Goal: Task Accomplishment & Management: Complete application form

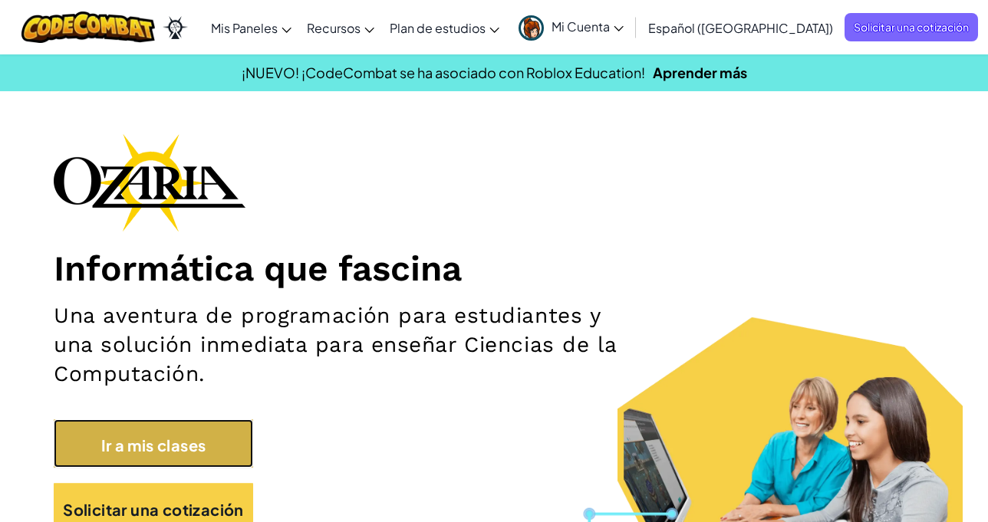
click at [191, 445] on font "Ir a mis clases" at bounding box center [153, 444] width 105 height 19
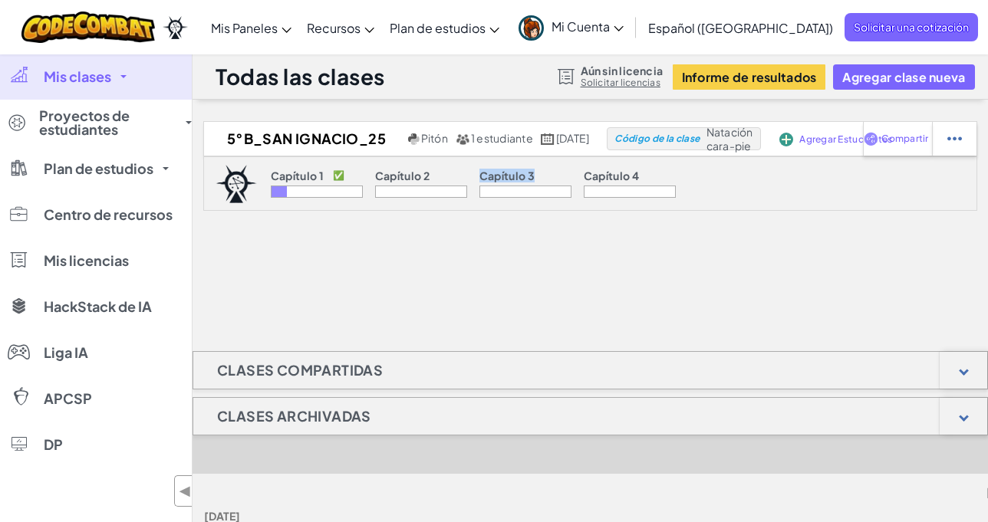
drag, startPoint x: 352, startPoint y: 261, endPoint x: 523, endPoint y: 265, distance: 171.1
click at [523, 265] on div "5°B_San Ignacio_25 Pitón 1 estudiante 18 de octubre de 2022 Código de la clase …" at bounding box center [589, 197] width 795 height 153
click at [294, 263] on div "5°B_San Ignacio_25 Pitón 1 estudiante 18 de octubre de 2022 Código de la clase …" at bounding box center [589, 197] width 795 height 153
click at [913, 74] on font "Agregar clase nueva" at bounding box center [903, 77] width 123 height 16
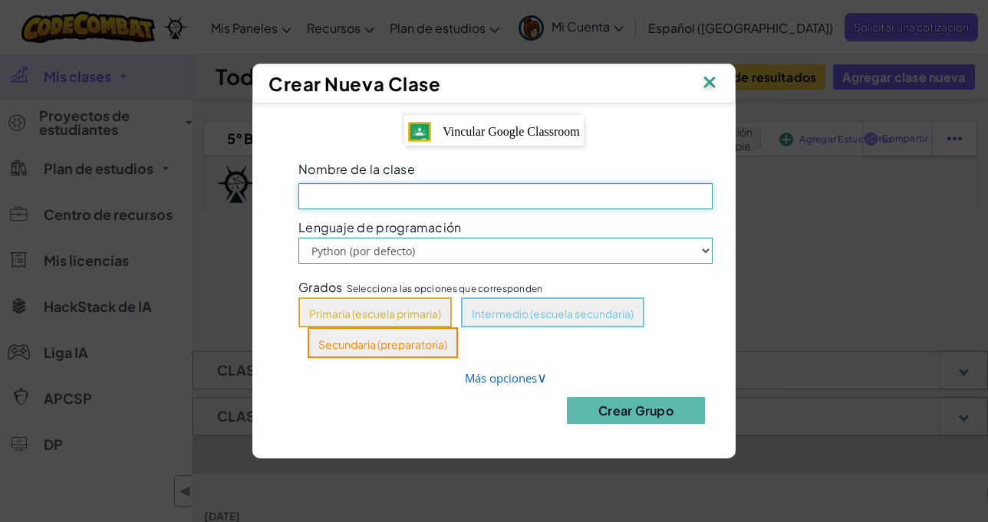
click at [432, 199] on input "Nombre de la clase El campo es un lugar" at bounding box center [505, 196] width 414 height 26
type input "1ºC_Loreto_25"
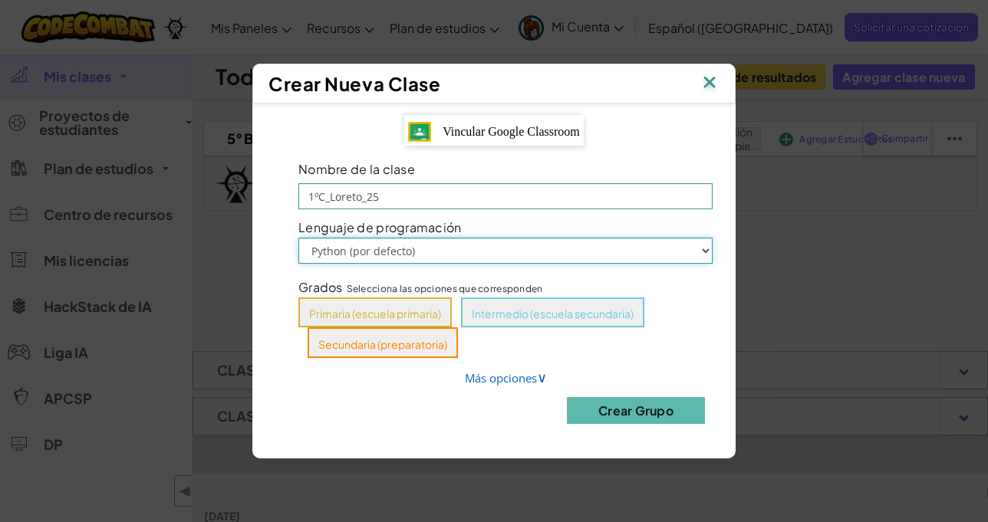
click at [708, 250] on select "Python (por defecto) JavaScript" at bounding box center [505, 251] width 414 height 26
click at [707, 250] on select "Python (por defecto) JavaScript" at bounding box center [505, 251] width 414 height 26
click at [499, 311] on font "Intermedio (escuela secundaria)" at bounding box center [553, 314] width 162 height 14
click at [653, 417] on font "Crear Grupo" at bounding box center [635, 411] width 75 height 16
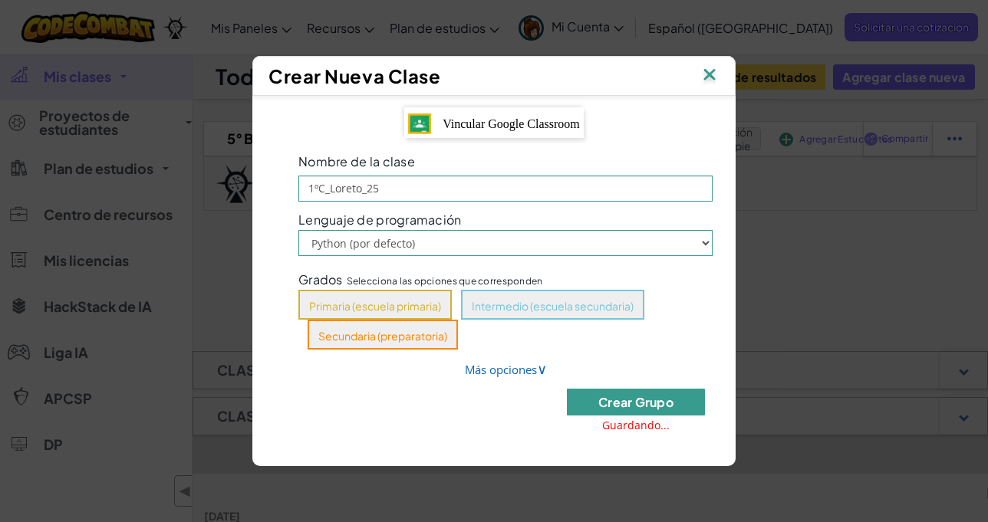
click at [660, 401] on font "Crear Grupo" at bounding box center [635, 402] width 75 height 16
click at [652, 400] on font "Crear Grupo" at bounding box center [635, 402] width 75 height 16
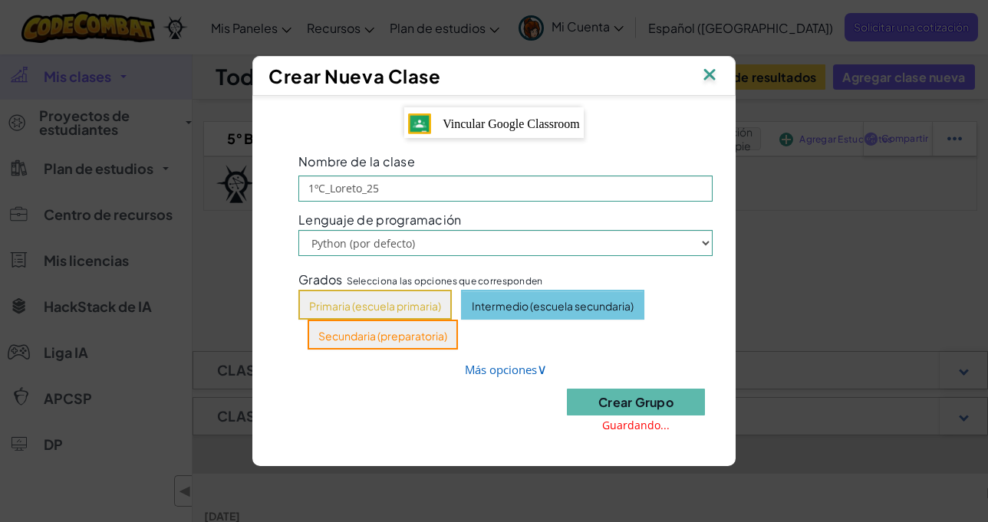
click at [556, 299] on font "Intermedio (escuela secundaria)" at bounding box center [553, 306] width 162 height 14
click at [557, 311] on font "Intermedio (escuela secundaria)" at bounding box center [553, 306] width 162 height 14
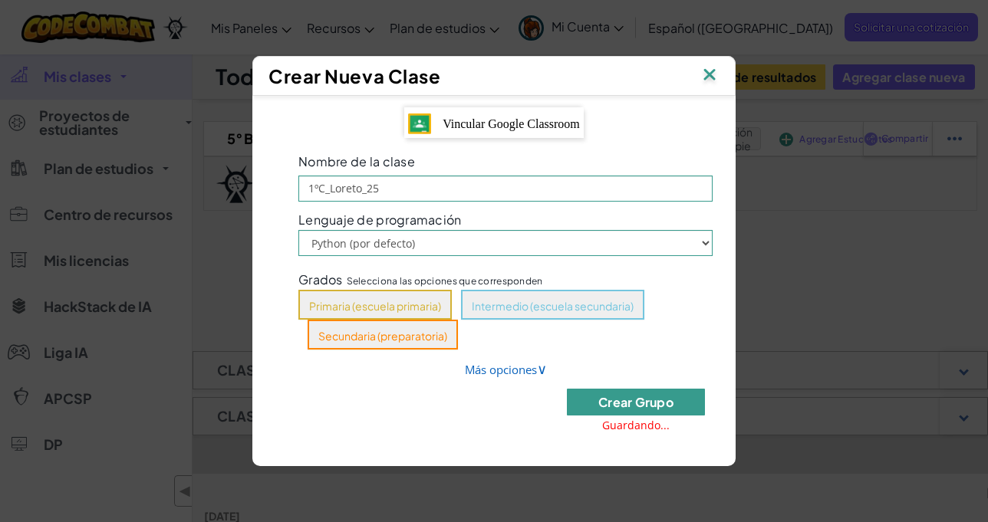
click at [633, 398] on font "Crear Grupo" at bounding box center [635, 402] width 75 height 16
click at [706, 71] on img at bounding box center [709, 75] width 20 height 23
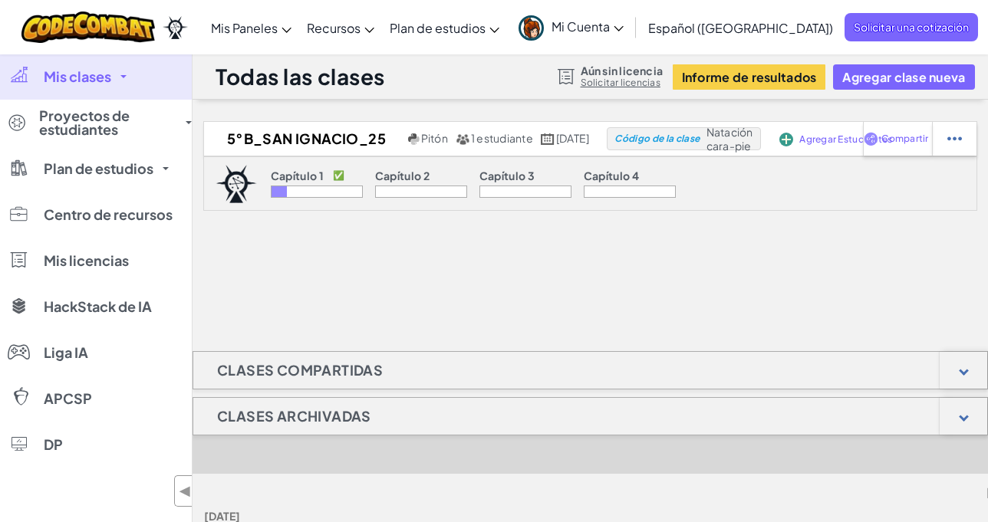
click at [271, 186] on div at bounding box center [278, 191] width 15 height 11
click at [271, 176] on font "Capítulo 1" at bounding box center [297, 176] width 53 height 14
click at [333, 175] on font "✅" at bounding box center [339, 175] width 12 height 12
click at [375, 169] on font "Capítulo 2" at bounding box center [402, 176] width 54 height 14
click at [354, 232] on div "5°B_San Ignacio_25 Pitón 1 estudiante 18 de octubre de 2022 Código de la clase …" at bounding box center [589, 197] width 795 height 153
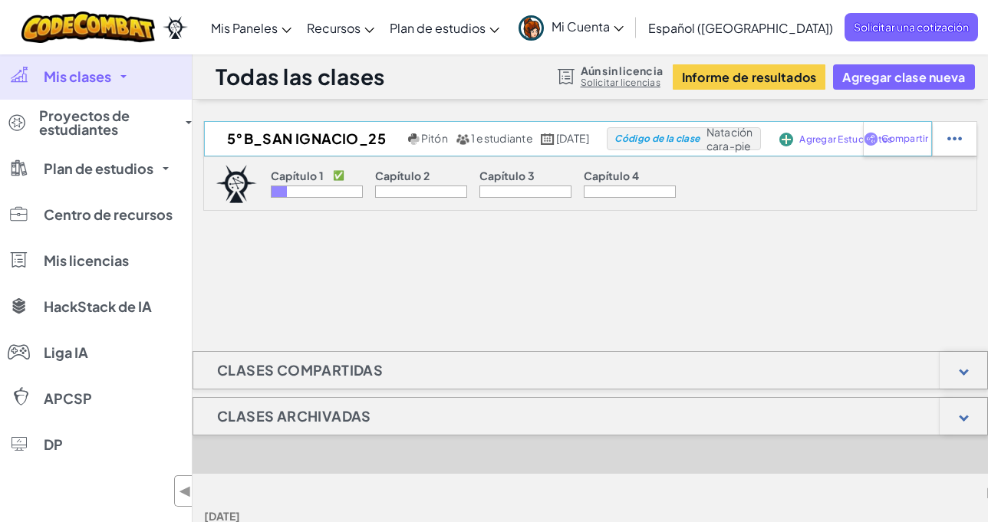
click at [859, 136] on font "Agregar Estudiantes" at bounding box center [845, 139] width 93 height 12
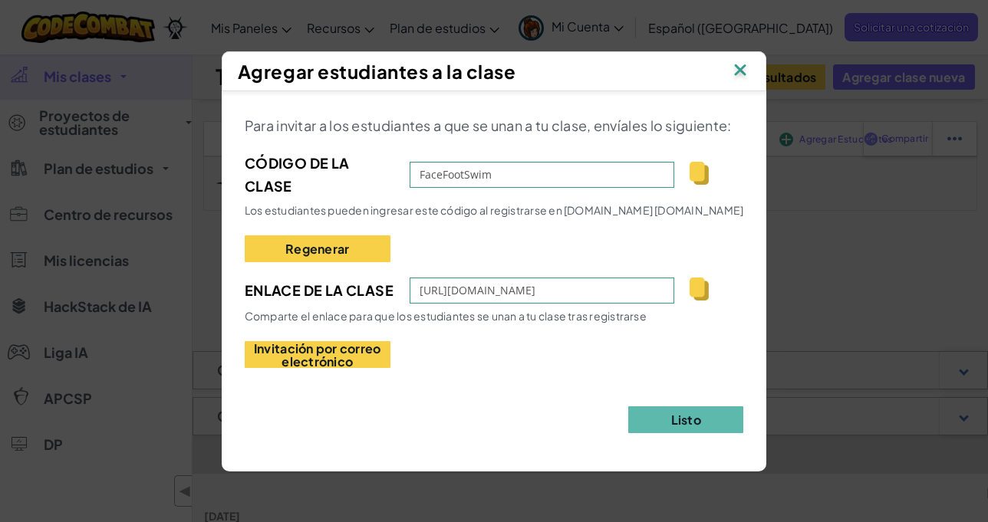
click at [696, 172] on img at bounding box center [698, 173] width 19 height 23
click at [698, 419] on font "Listo" at bounding box center [686, 420] width 30 height 16
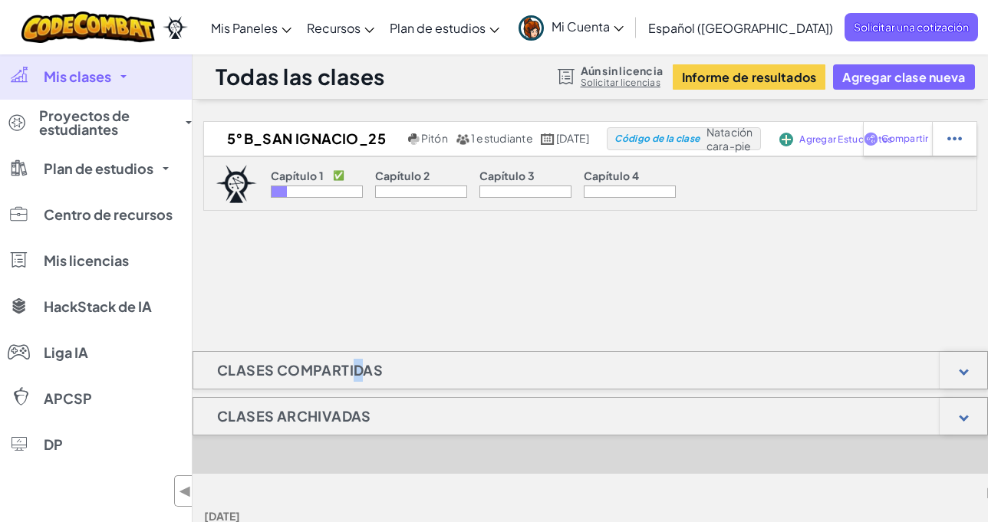
click at [357, 290] on div "5°B_San Ignacio_25 Pitón 1 estudiante 18 de octubre de 2022 Código de la clase …" at bounding box center [589, 394] width 795 height 547
click at [325, 315] on div "5°B_San Ignacio_25 Pitón 1 estudiante 18 de octubre de 2022 Código de la clase …" at bounding box center [589, 394] width 795 height 547
click at [467, 313] on div "5°B_San Ignacio_25 Pitón 1 estudiante 18 de octubre de 2022 Código de la clase …" at bounding box center [589, 394] width 795 height 547
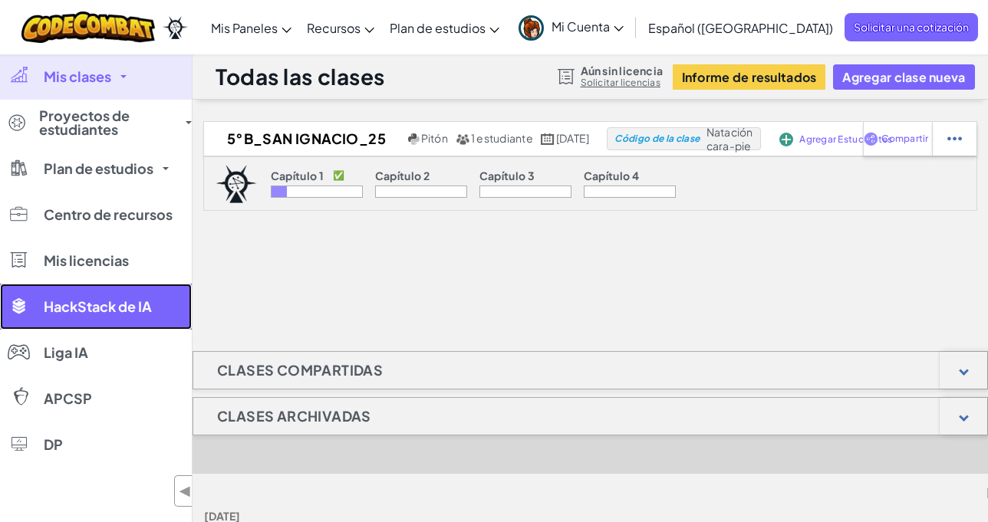
click at [87, 304] on font "HackStack de IA" at bounding box center [98, 307] width 108 height 18
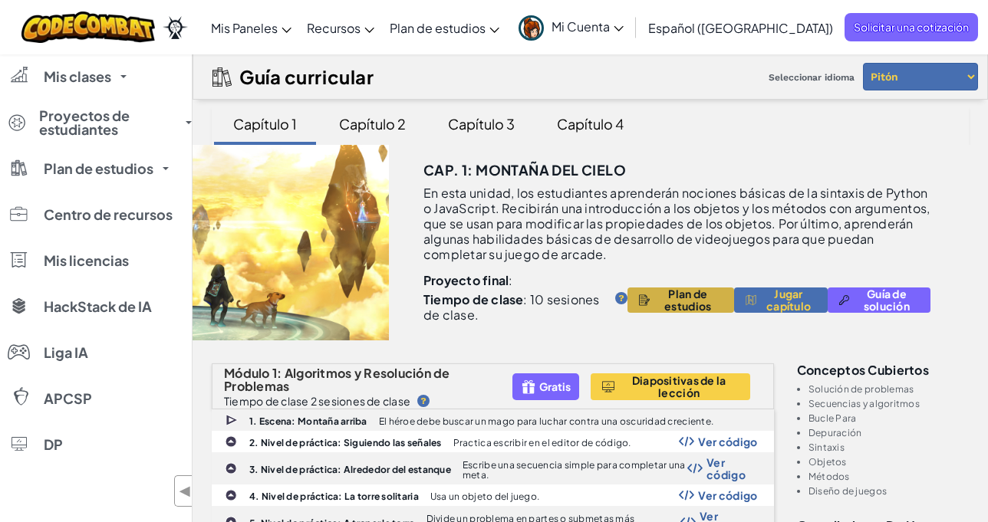
click at [677, 298] on font "Plan de estudios" at bounding box center [687, 300] width 47 height 26
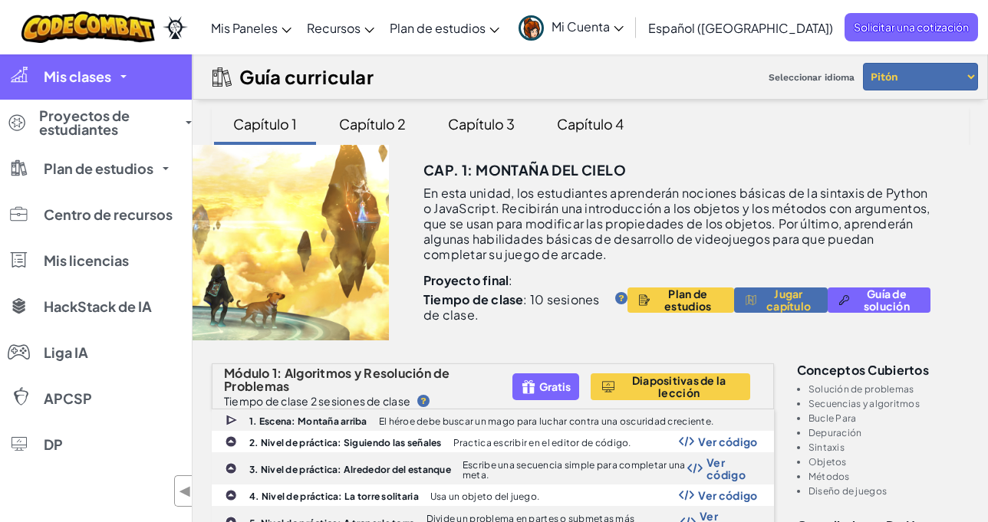
click at [59, 81] on font "Mis clases" at bounding box center [77, 76] width 67 height 18
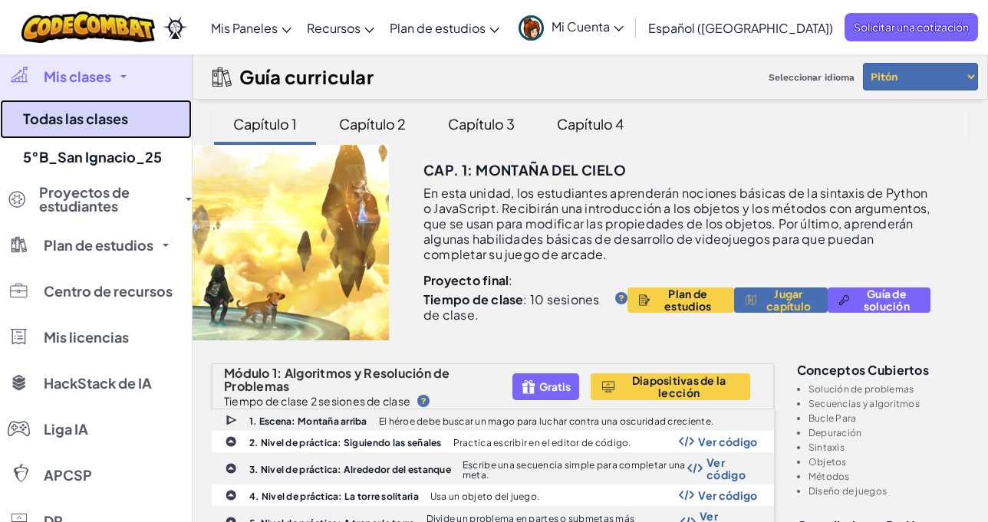
click at [97, 118] on font "Todas las clases" at bounding box center [75, 119] width 105 height 18
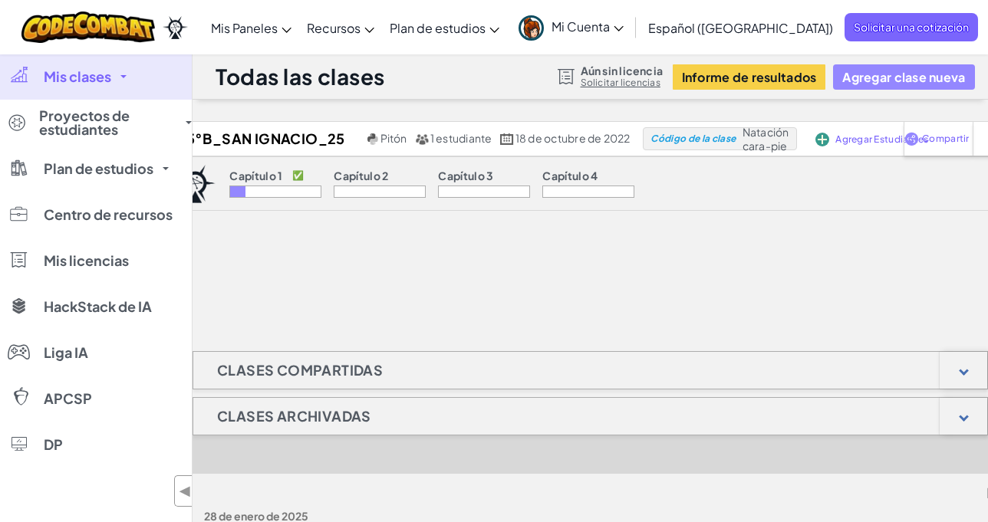
click at [886, 78] on font "Agregar clase nueva" at bounding box center [903, 77] width 123 height 16
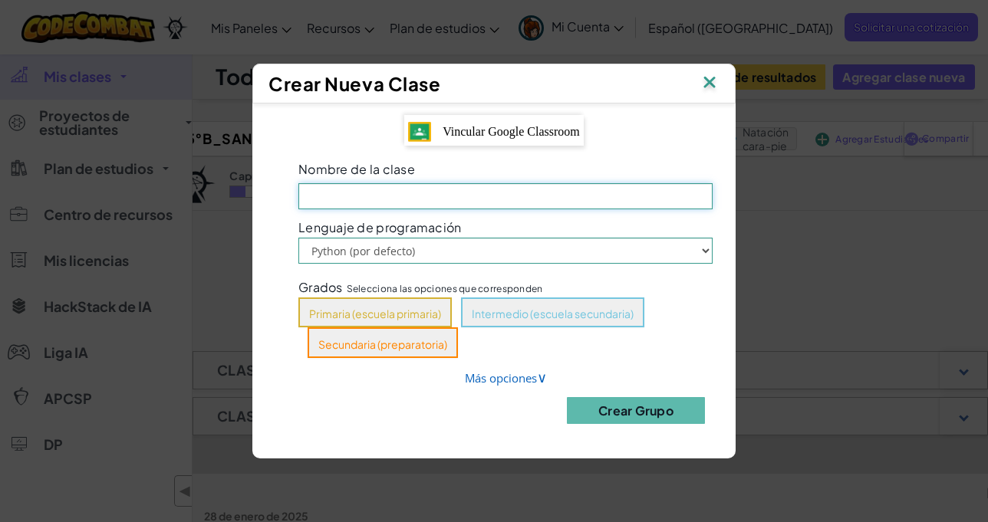
click at [454, 200] on input "Nombre de la clase El campo es un lugar" at bounding box center [505, 196] width 414 height 26
type input "1ºC_Loreto_25"
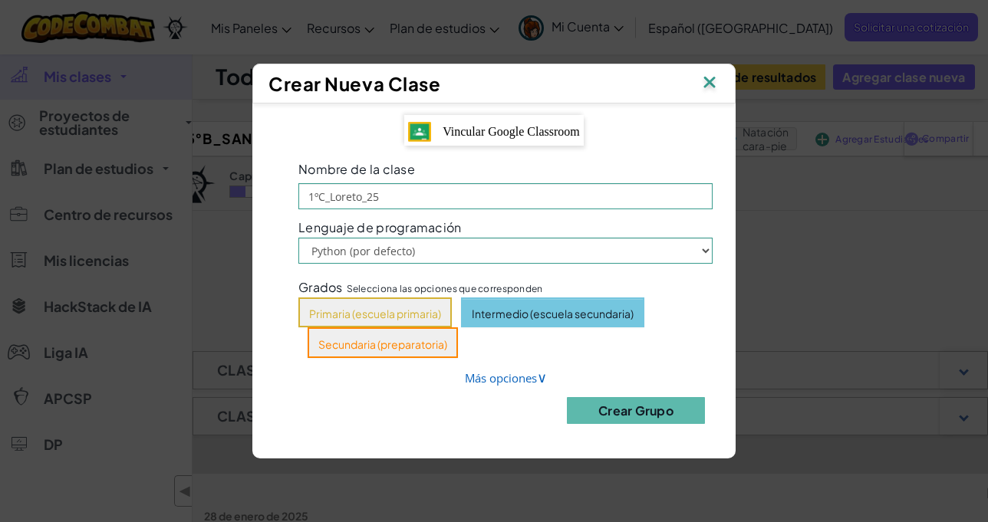
click at [537, 314] on font "Intermedio (escuela secundaria)" at bounding box center [553, 314] width 162 height 14
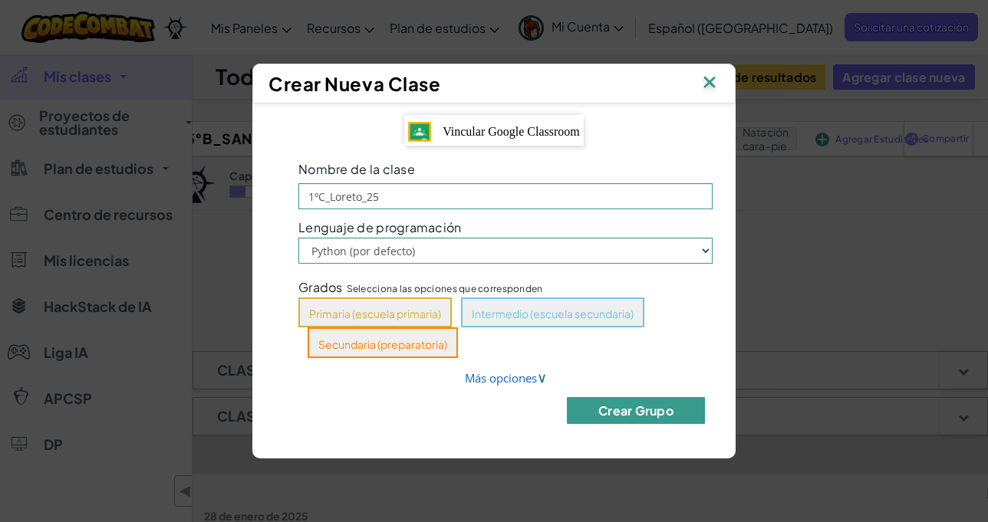
click at [636, 410] on font "Crear Grupo" at bounding box center [635, 411] width 75 height 16
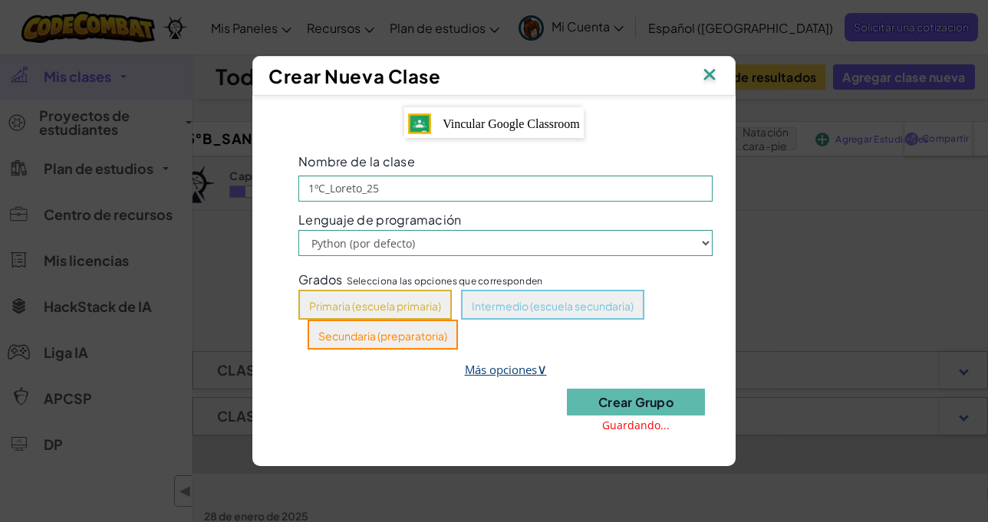
click at [496, 371] on font "Más opciones" at bounding box center [501, 369] width 72 height 15
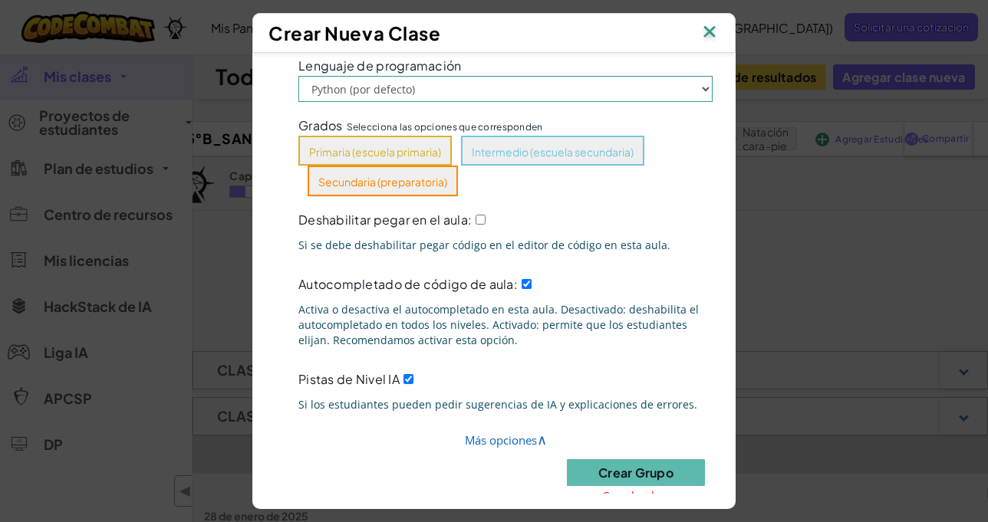
scroll to position [139, 0]
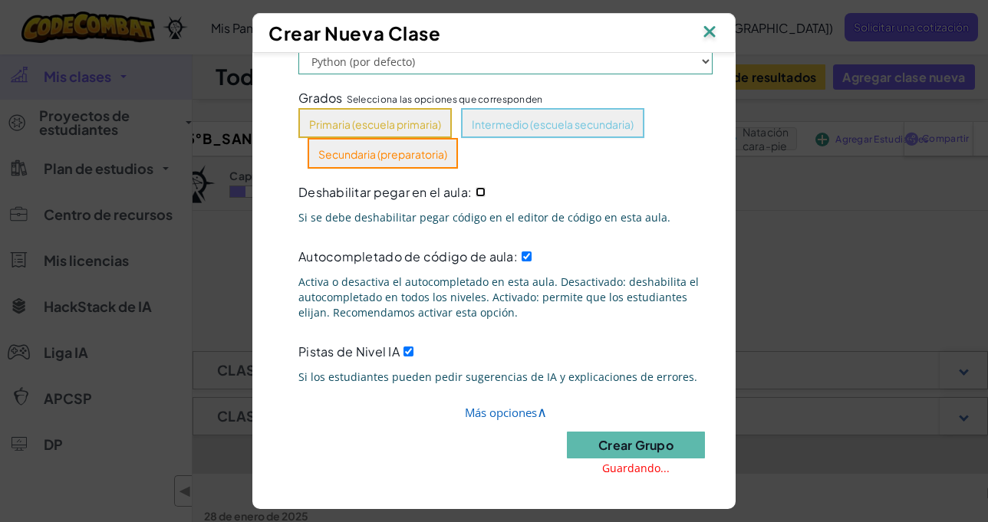
click at [475, 190] on input "Deshabilitar pegar en el aula:" at bounding box center [480, 192] width 10 height 10
checkbox input "true"
click at [496, 415] on font "Más opciones" at bounding box center [501, 412] width 72 height 15
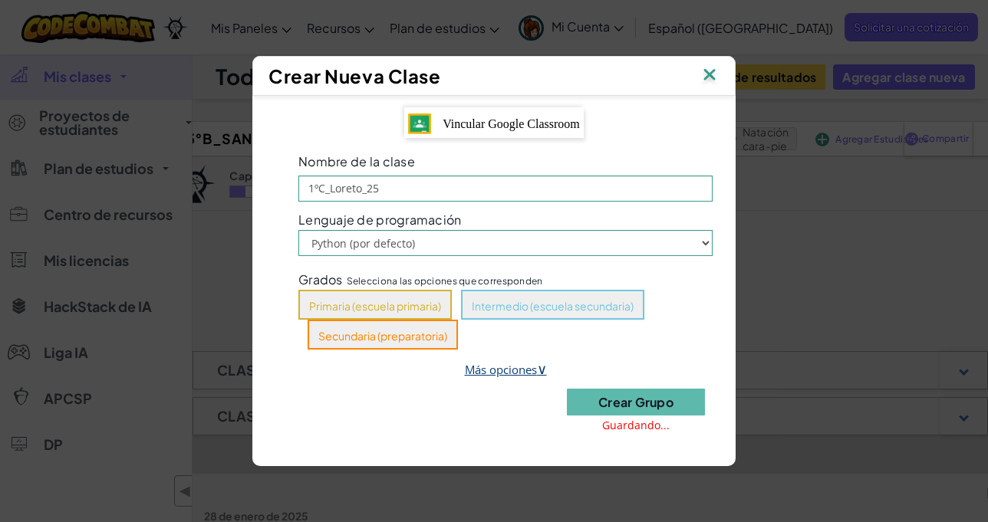
scroll to position [0, 0]
click at [648, 406] on font "Crear Grupo" at bounding box center [635, 402] width 75 height 16
click at [483, 120] on font "Vincular Google Classroom" at bounding box center [510, 123] width 137 height 13
click at [372, 330] on font "Secundaria (preparatoria)" at bounding box center [382, 336] width 129 height 14
click at [643, 405] on font "Crear Grupo" at bounding box center [635, 402] width 75 height 16
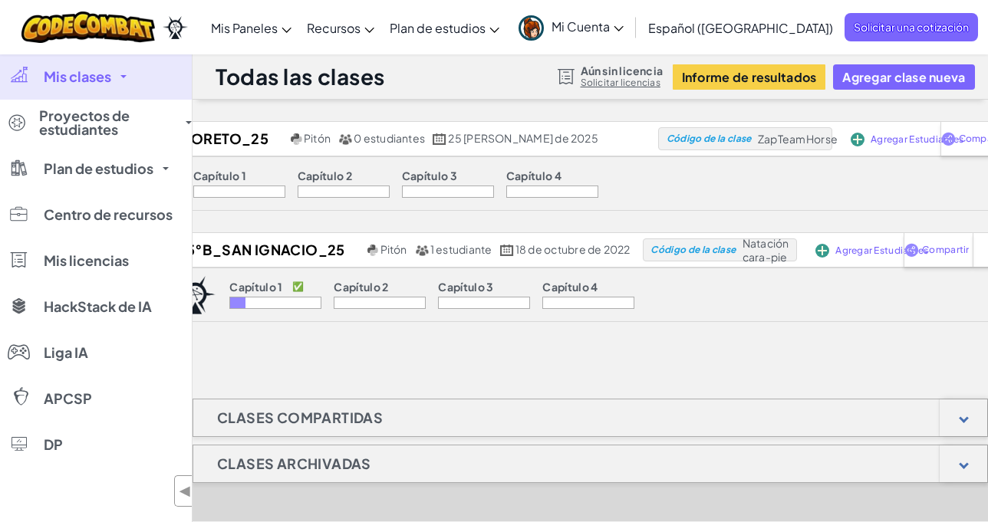
click at [660, 351] on div "1ºC_Loreto_25 Pitón 0 estudiantes 25 [PERSON_NAME] de 2025 Código de la clase Z…" at bounding box center [589, 418] width 795 height 595
click at [182, 493] on font "◀" at bounding box center [185, 491] width 13 height 18
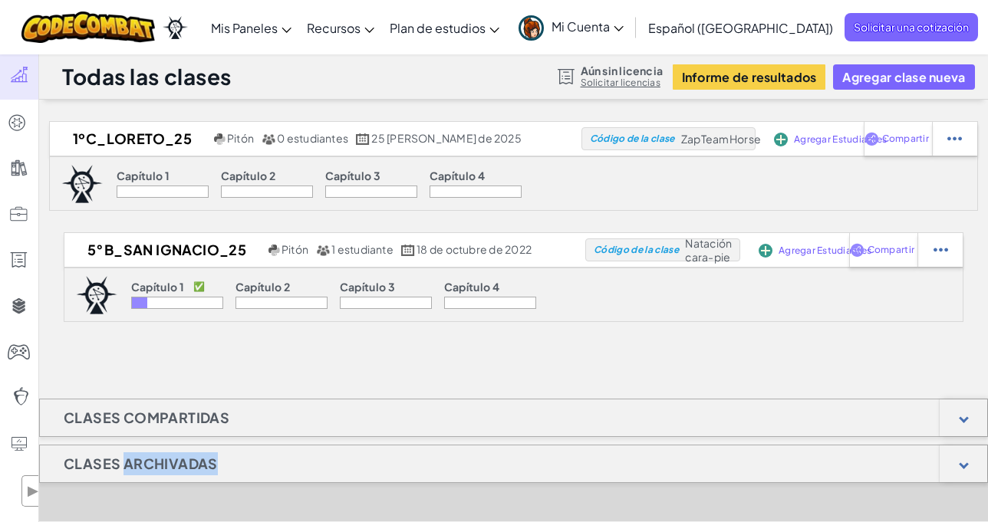
click at [181, 493] on div "Clases archivadas" at bounding box center [513, 483] width 949 height 77
drag, startPoint x: 746, startPoint y: 138, endPoint x: 755, endPoint y: 166, distance: 29.1
click at [746, 139] on font "ZapTeamHorse" at bounding box center [721, 139] width 80 height 14
click at [623, 25] on span "Mi Cuenta" at bounding box center [587, 26] width 72 height 16
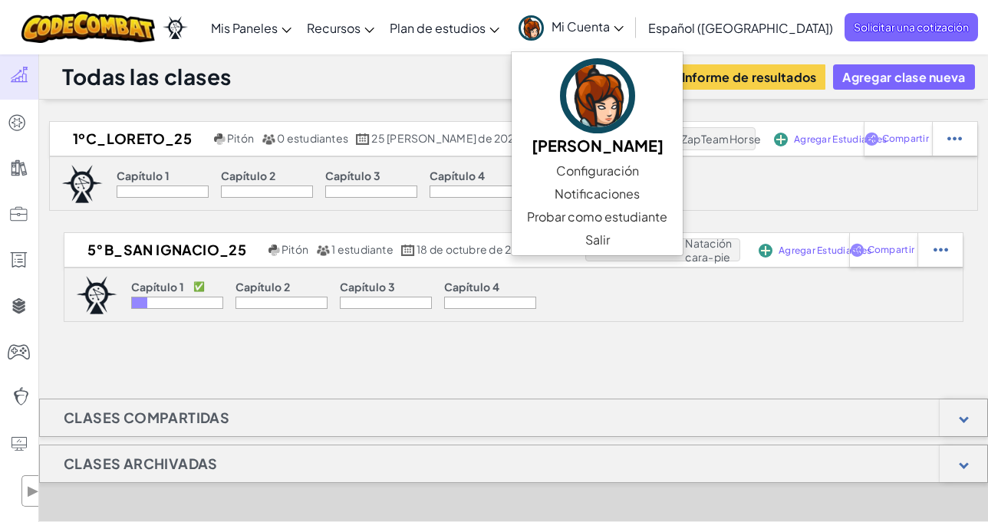
click at [623, 25] on span "Mi Cuenta" at bounding box center [587, 26] width 72 height 16
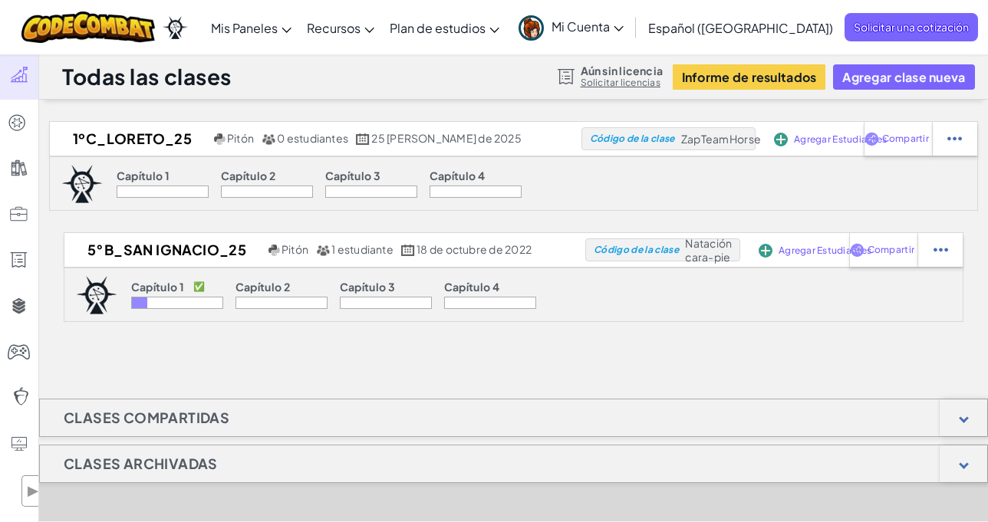
click at [341, 57] on div "Todas las clases Aún sin licencia Solicitar licencias Informe de resultados Agr…" at bounding box center [513, 77] width 949 height 46
